Goal: Information Seeking & Learning: Learn about a topic

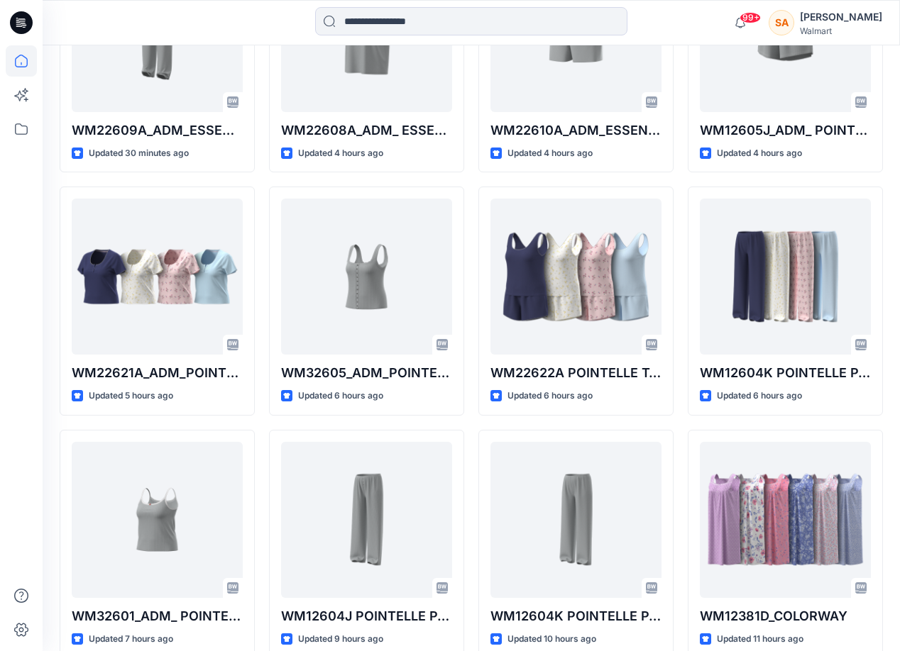
scroll to position [602, 0]
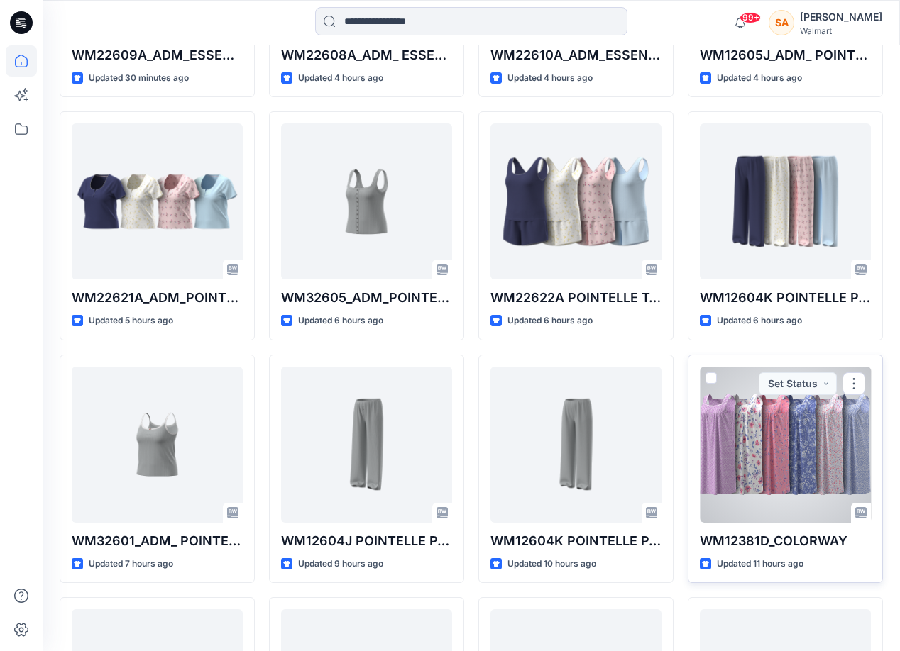
click at [763, 453] on div at bounding box center [785, 445] width 171 height 156
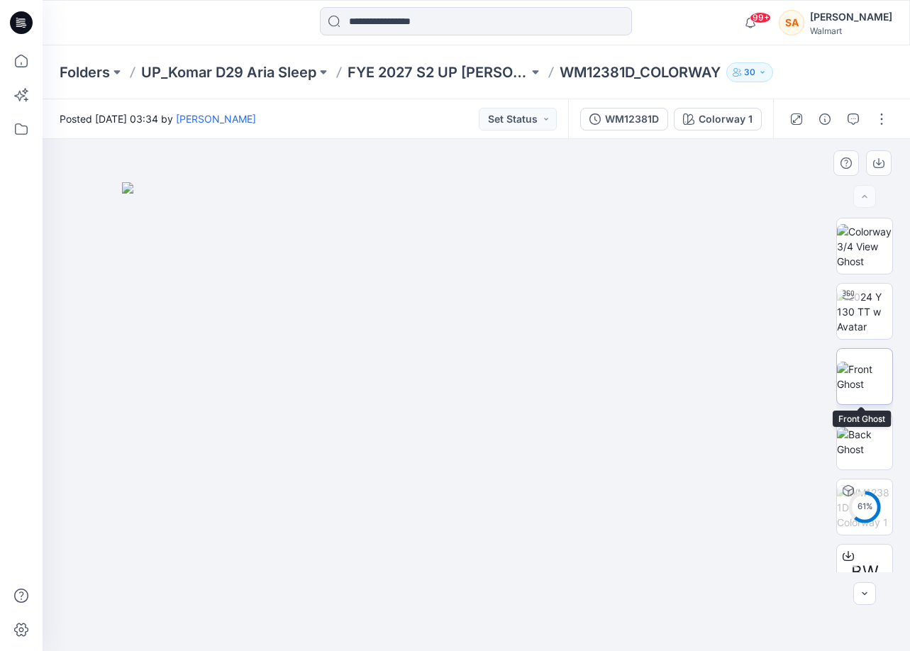
click at [850, 362] on img at bounding box center [864, 377] width 55 height 30
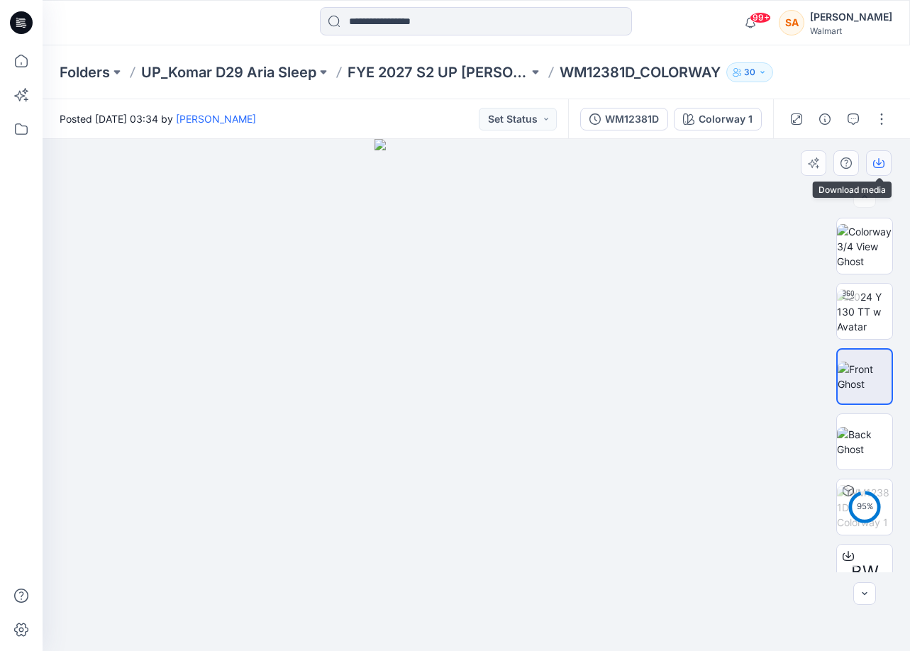
click at [873, 162] on icon "button" at bounding box center [878, 163] width 11 height 11
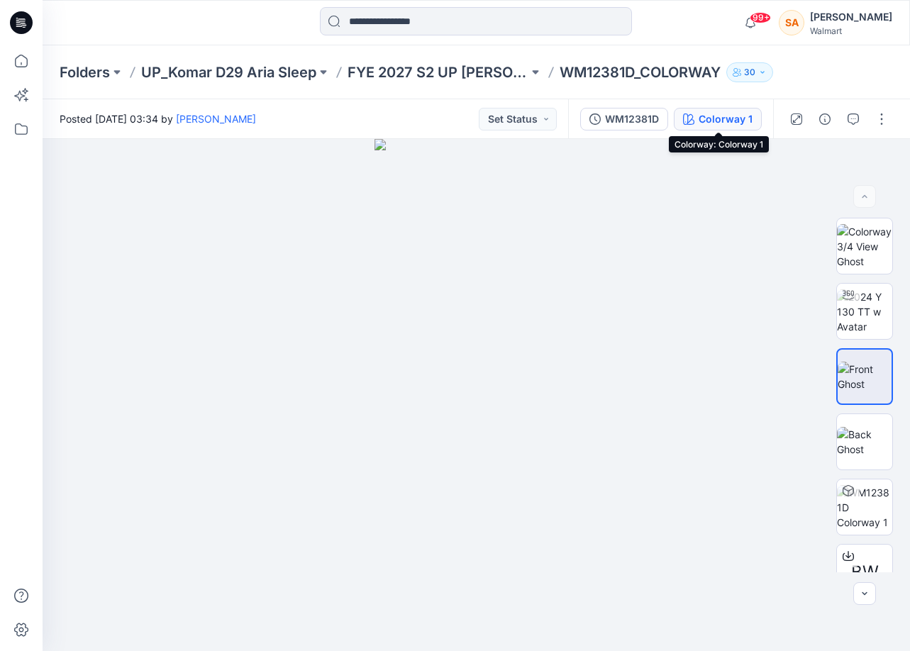
click at [694, 116] on icon "button" at bounding box center [688, 119] width 11 height 11
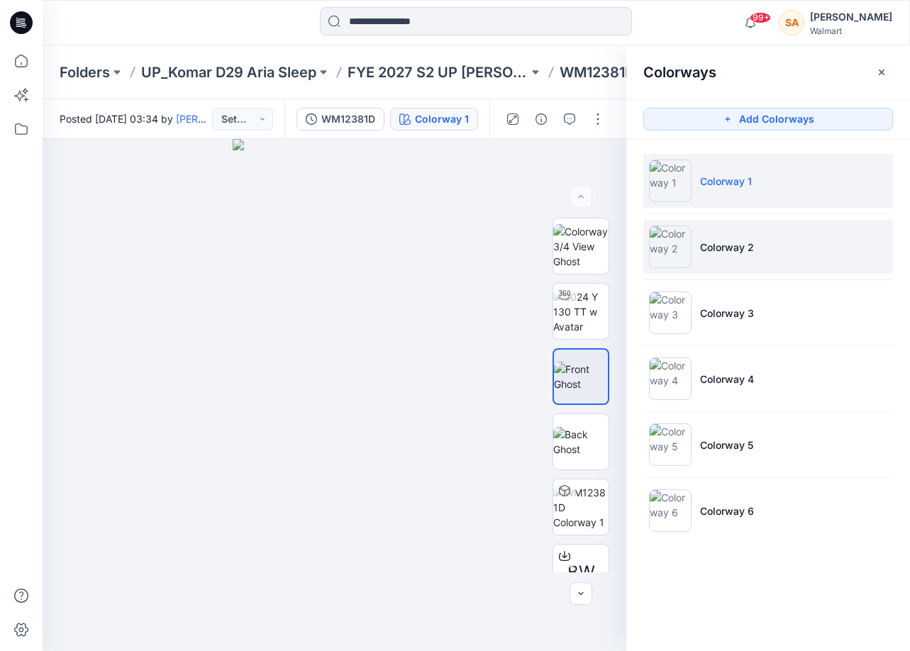
click at [807, 262] on li "Colorway 2" at bounding box center [769, 247] width 250 height 54
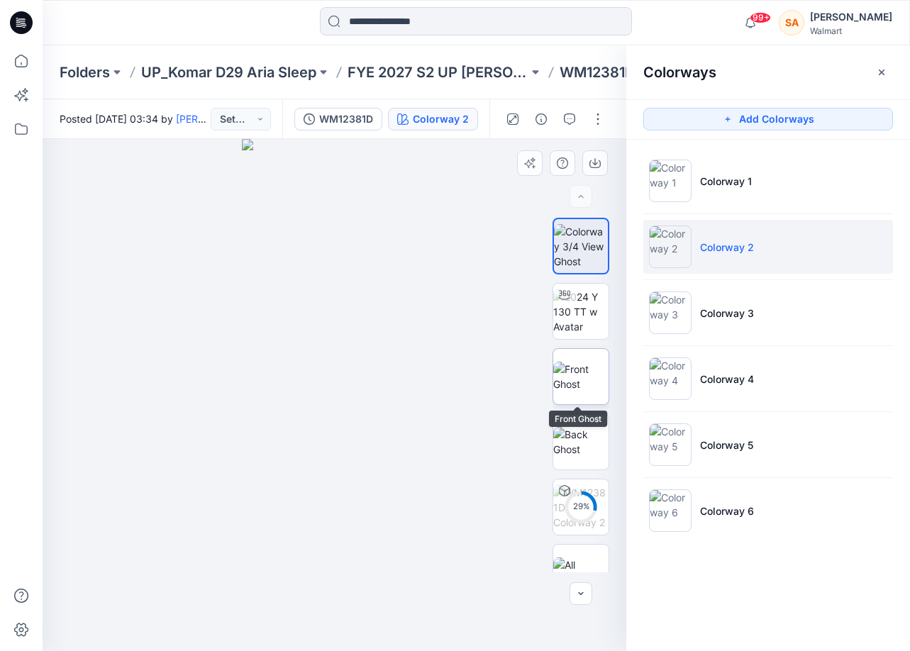
click at [595, 368] on img at bounding box center [580, 377] width 55 height 30
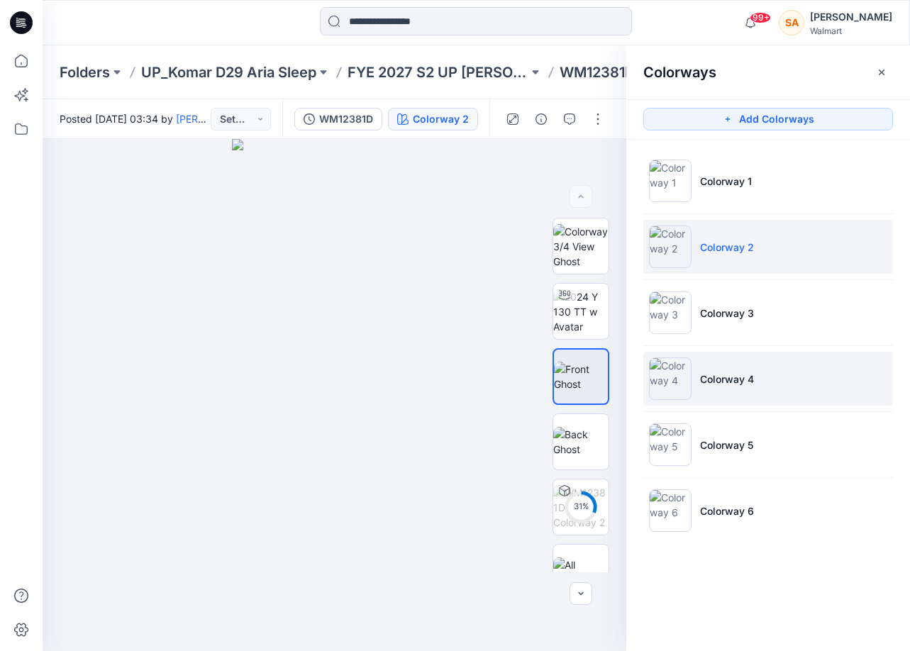
click at [767, 378] on li "Colorway 4" at bounding box center [769, 379] width 250 height 54
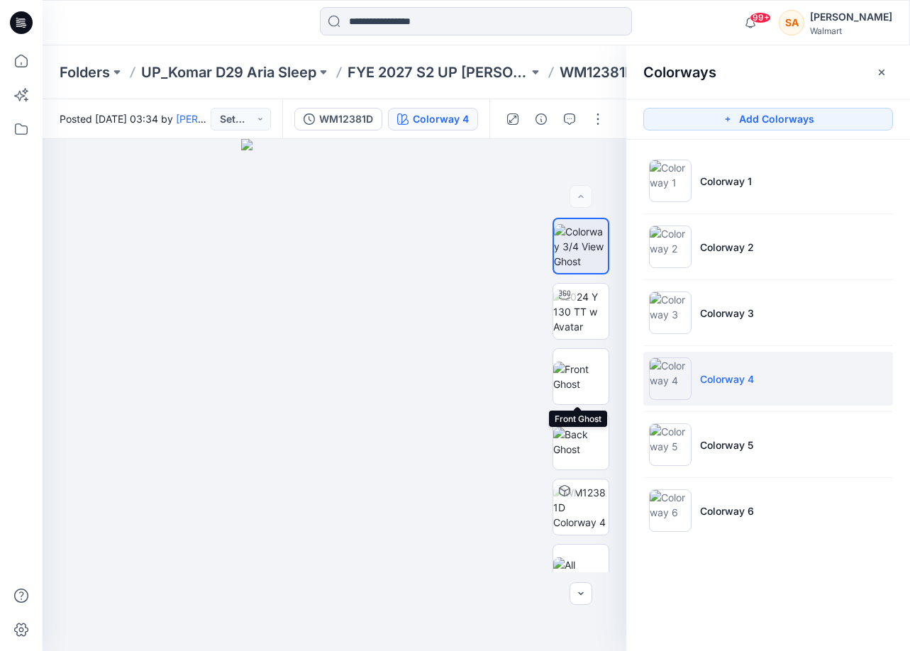
click at [572, 378] on img at bounding box center [580, 377] width 55 height 30
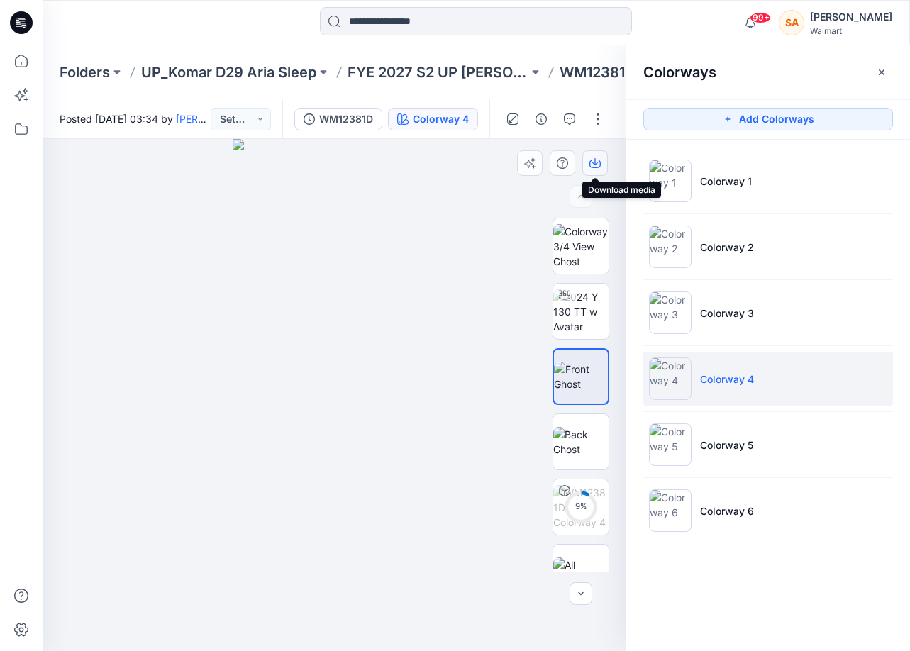
click at [598, 158] on icon "button" at bounding box center [595, 163] width 11 height 11
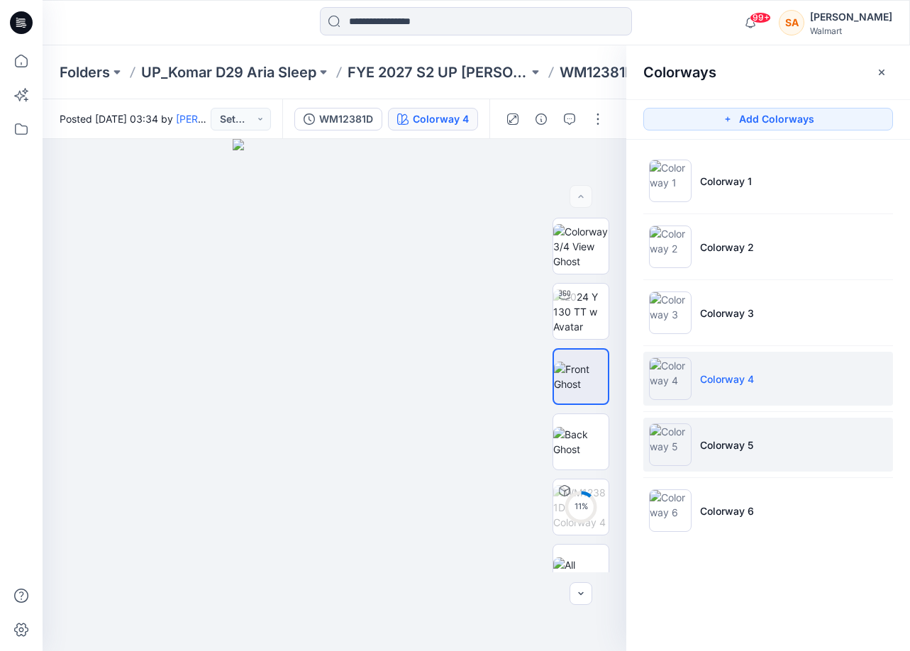
click at [714, 451] on p "Colorway 5" at bounding box center [726, 445] width 53 height 15
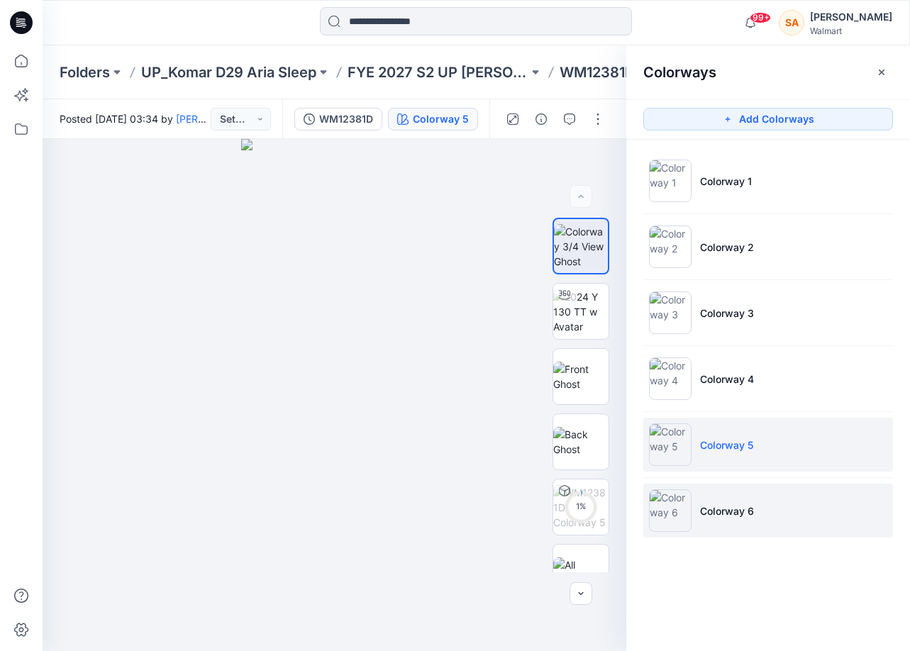
click at [723, 514] on p "Colorway 6" at bounding box center [727, 511] width 54 height 15
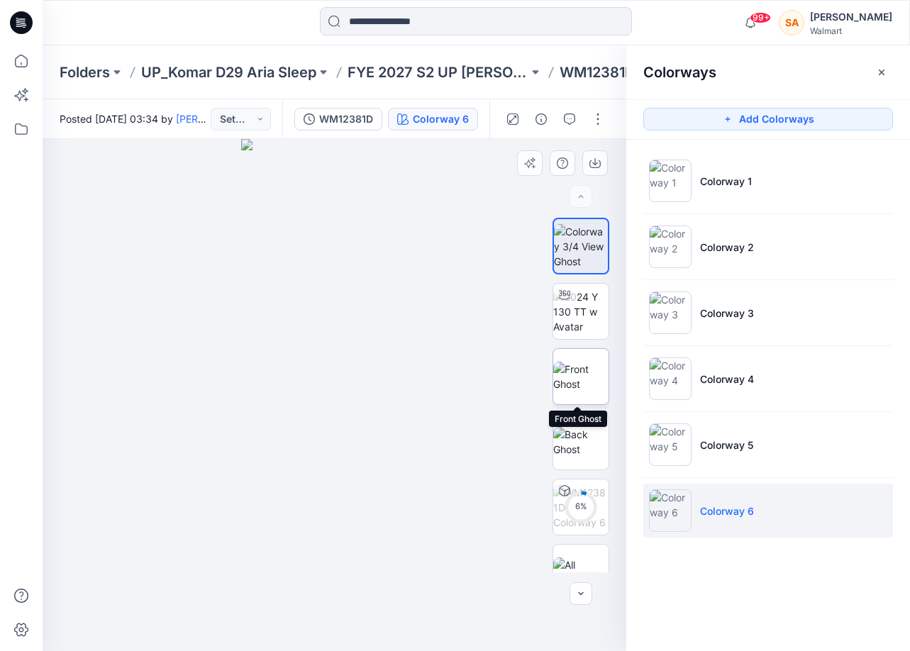
click at [585, 371] on img at bounding box center [580, 377] width 55 height 30
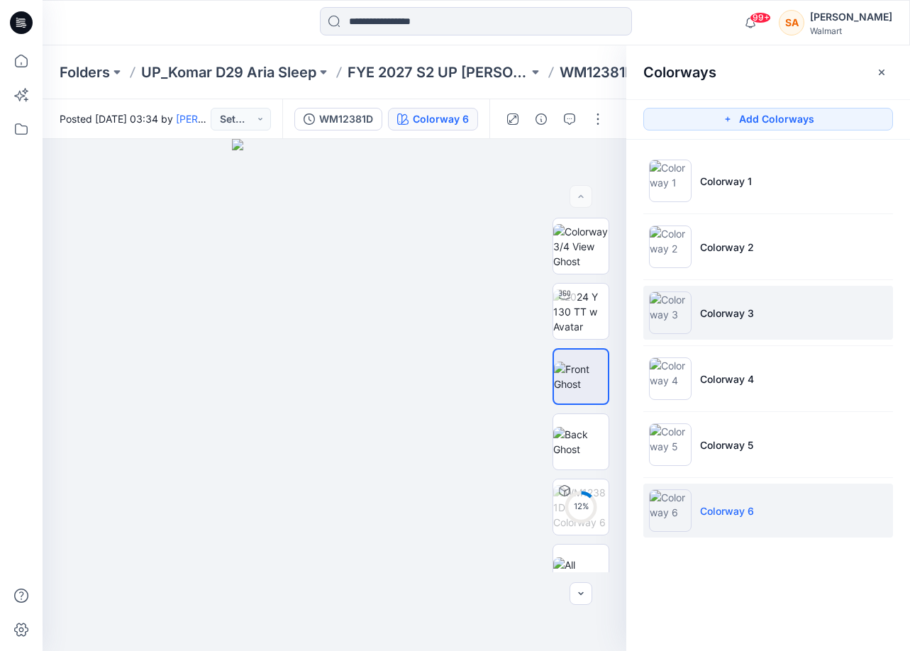
click at [790, 303] on li "Colorway 3" at bounding box center [769, 313] width 250 height 54
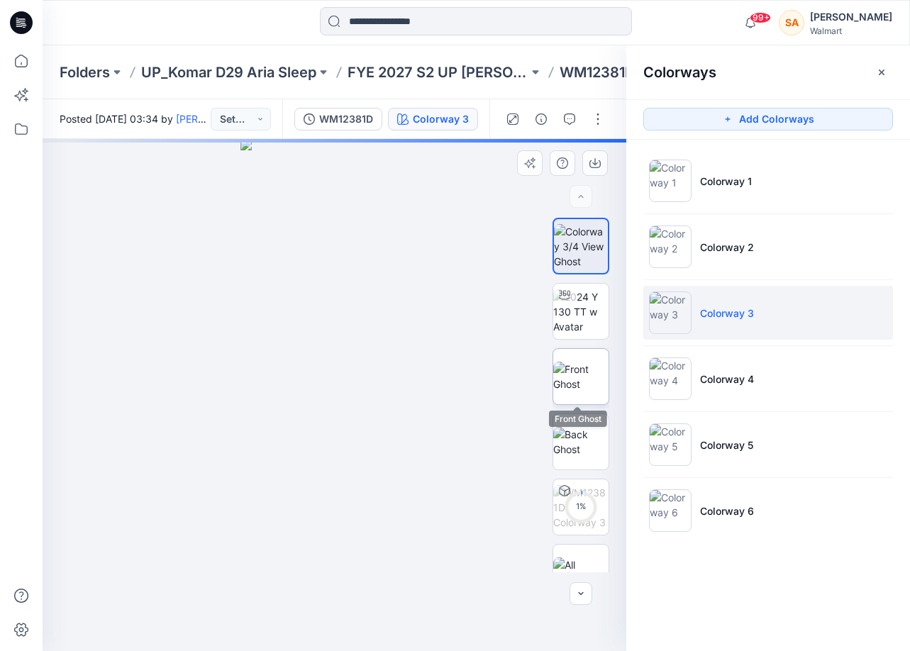
click at [568, 373] on img at bounding box center [580, 377] width 55 height 30
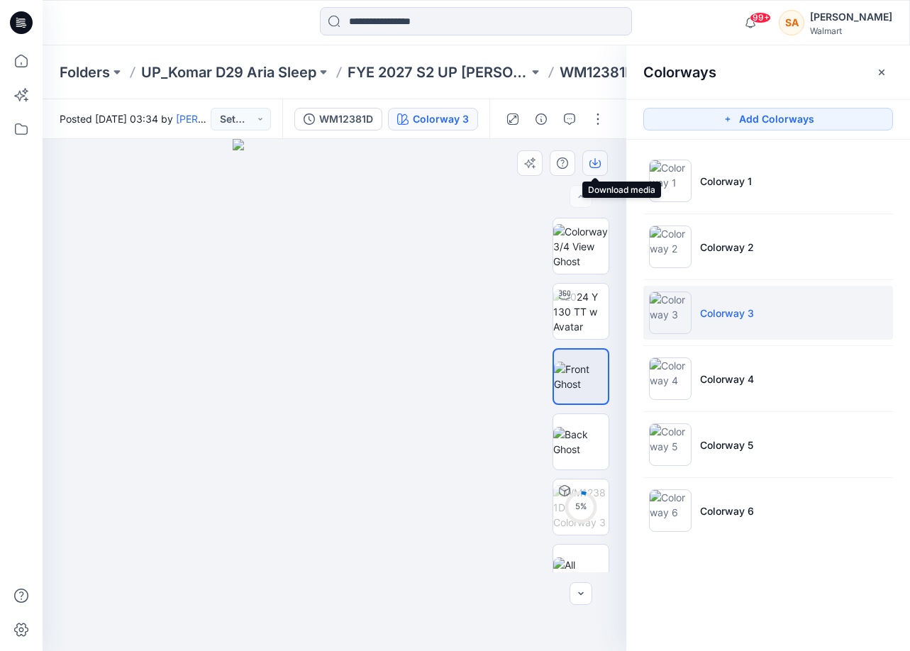
click at [600, 161] on icon "button" at bounding box center [595, 164] width 11 height 8
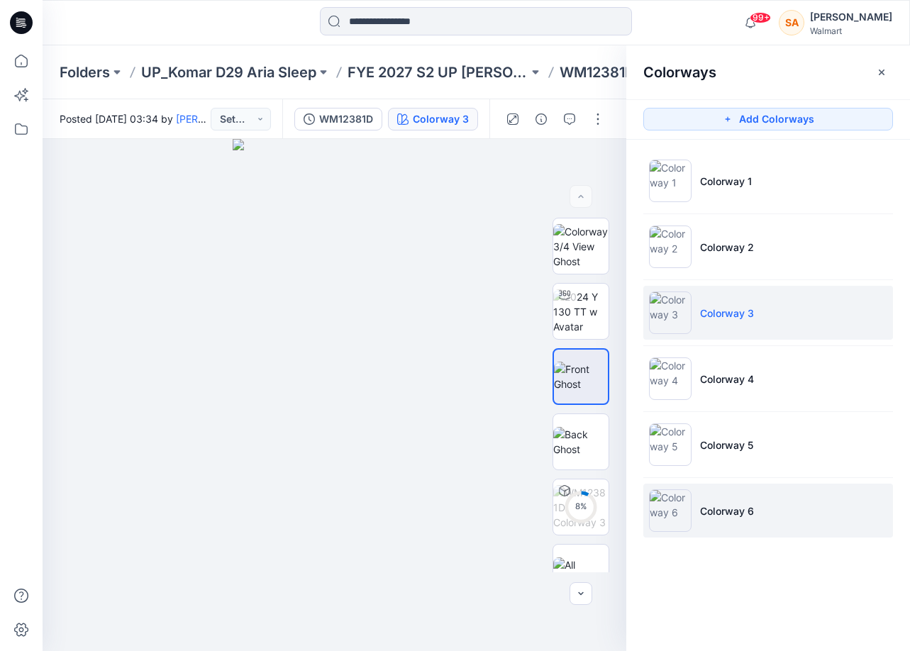
click at [770, 519] on li "Colorway 6" at bounding box center [769, 511] width 250 height 54
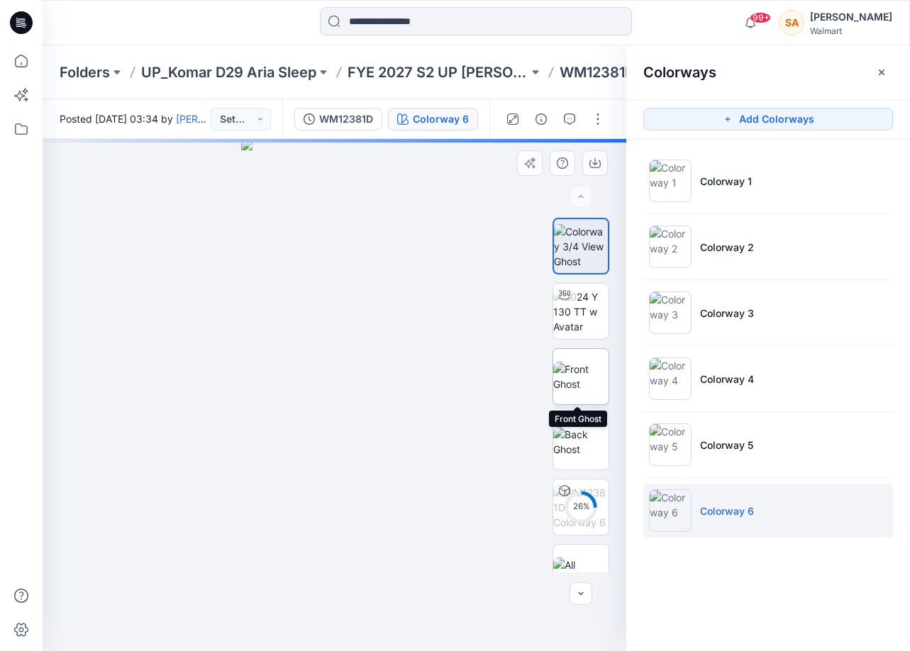
click at [592, 362] on img at bounding box center [580, 377] width 55 height 30
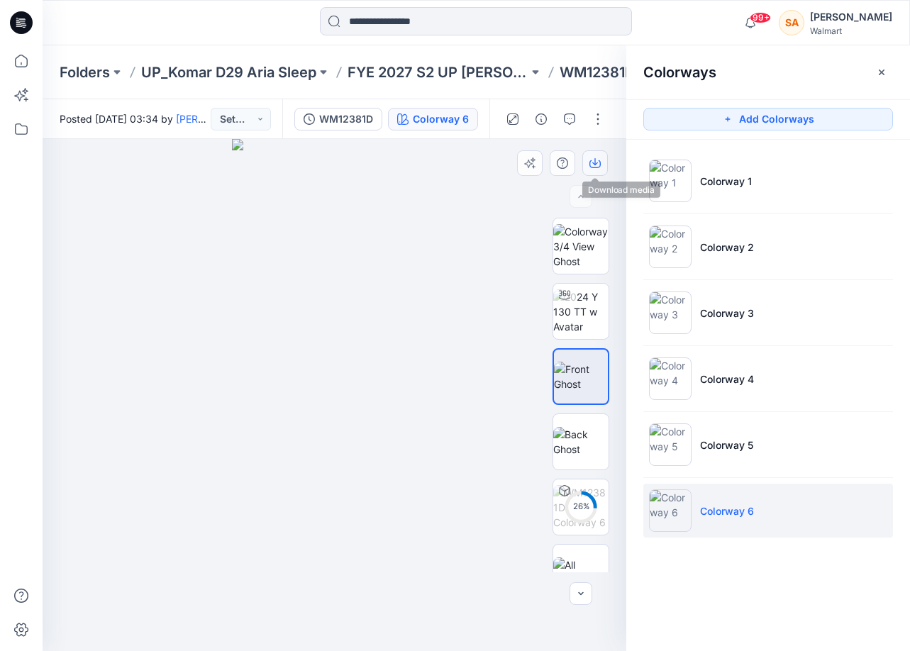
click at [601, 160] on button "button" at bounding box center [596, 163] width 26 height 26
